Goal: Find specific page/section: Find specific page/section

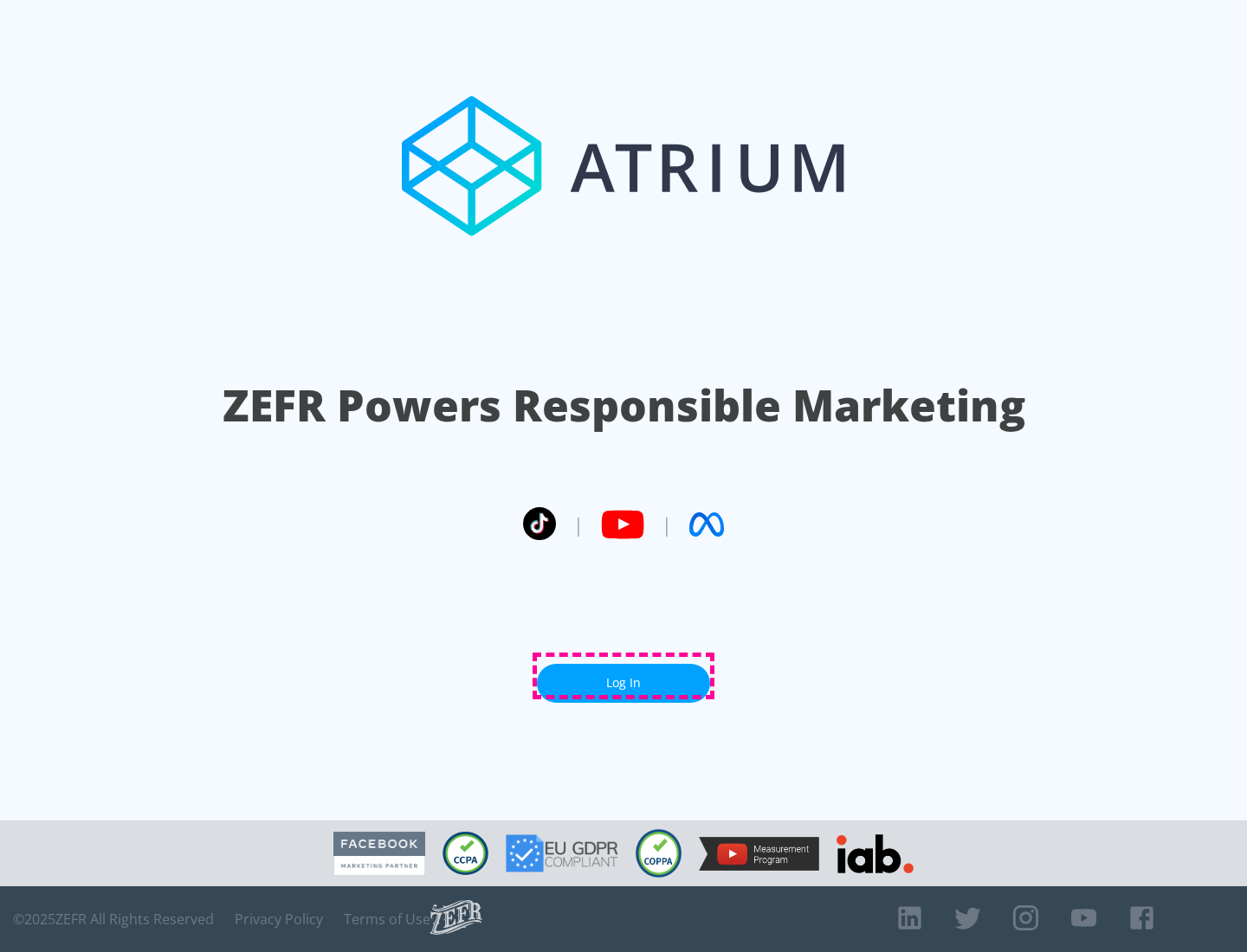
click at [624, 676] on link "Log In" at bounding box center [623, 684] width 173 height 39
